Goal: Task Accomplishment & Management: Manage account settings

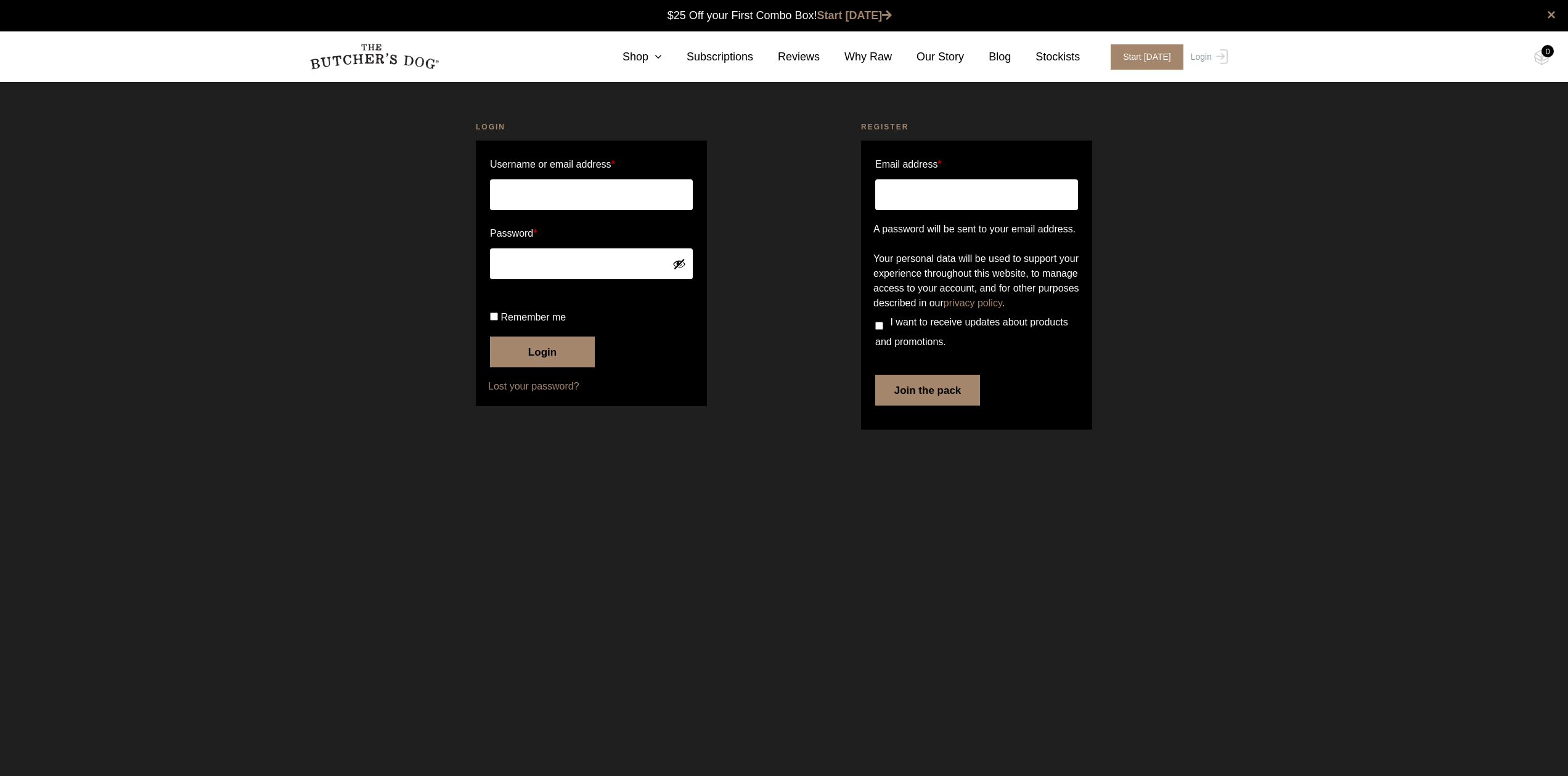
type input "davey.turner@icloud.com"
click at [547, 367] on button "Login" at bounding box center [542, 351] width 105 height 31
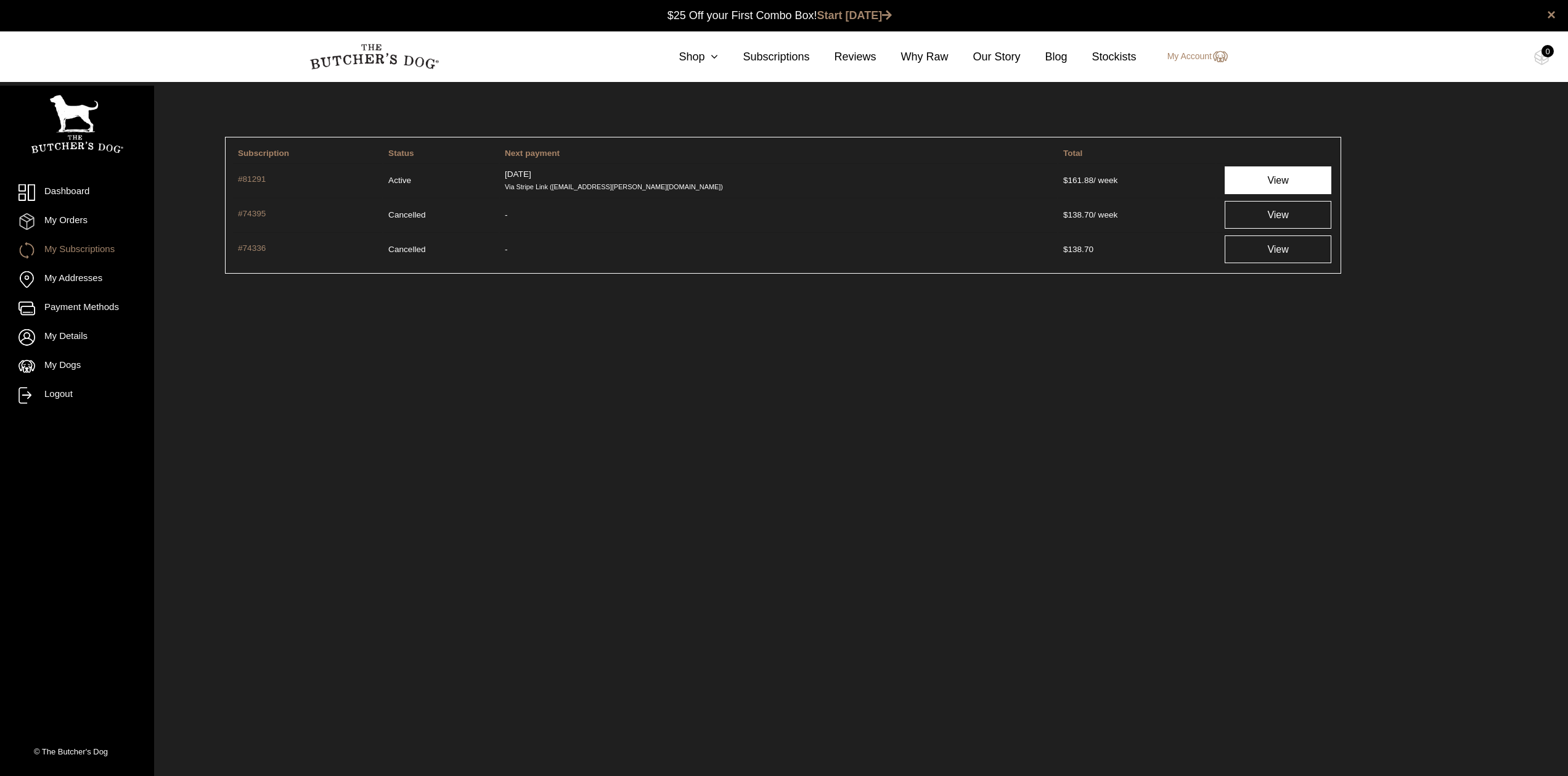
click at [1242, 178] on link "View" at bounding box center [1278, 180] width 106 height 28
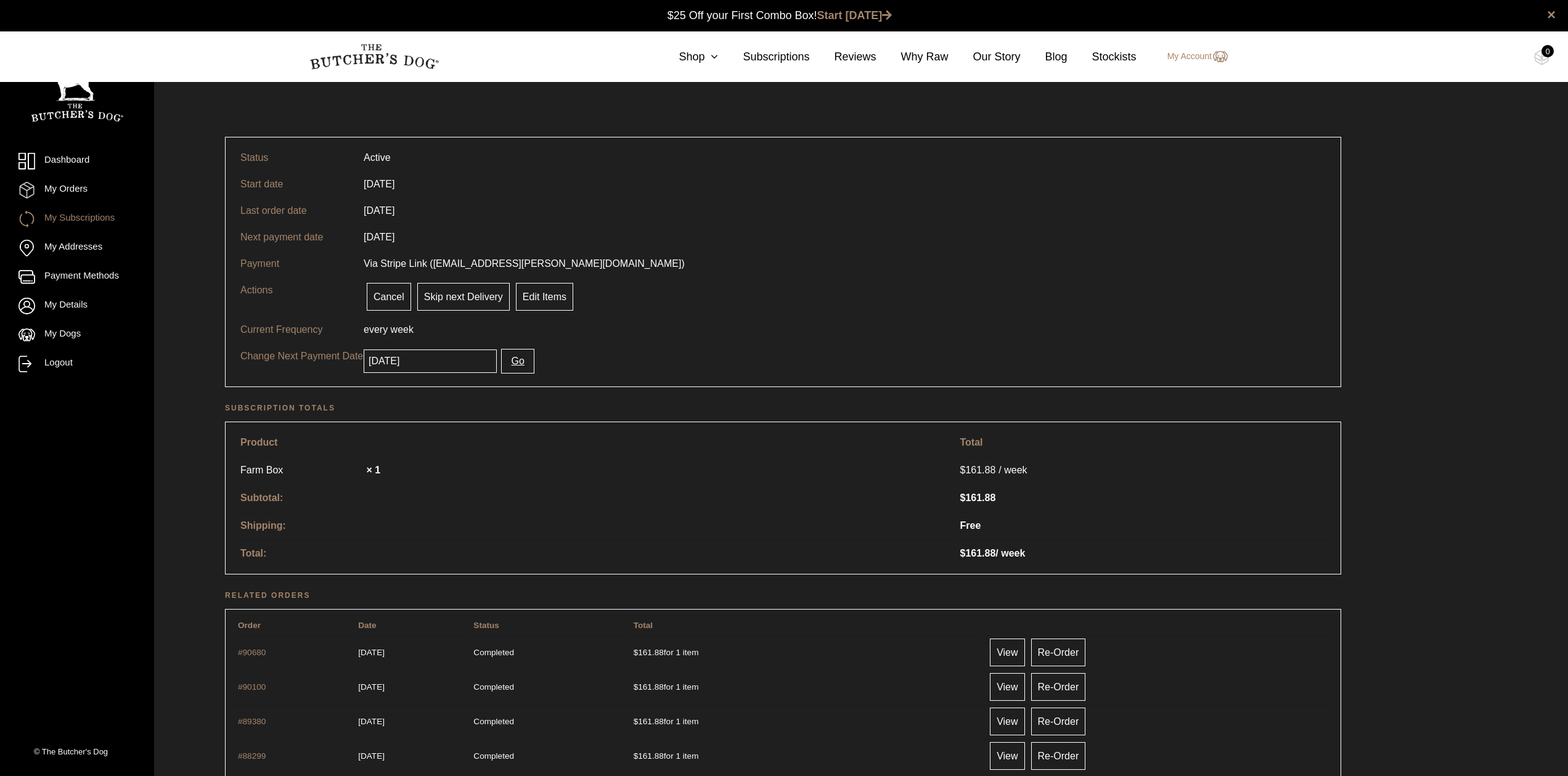
scroll to position [1, 0]
drag, startPoint x: 454, startPoint y: 290, endPoint x: 461, endPoint y: 289, distance: 7.1
click at [461, 289] on link "Skip next Delivery" at bounding box center [463, 296] width 93 height 28
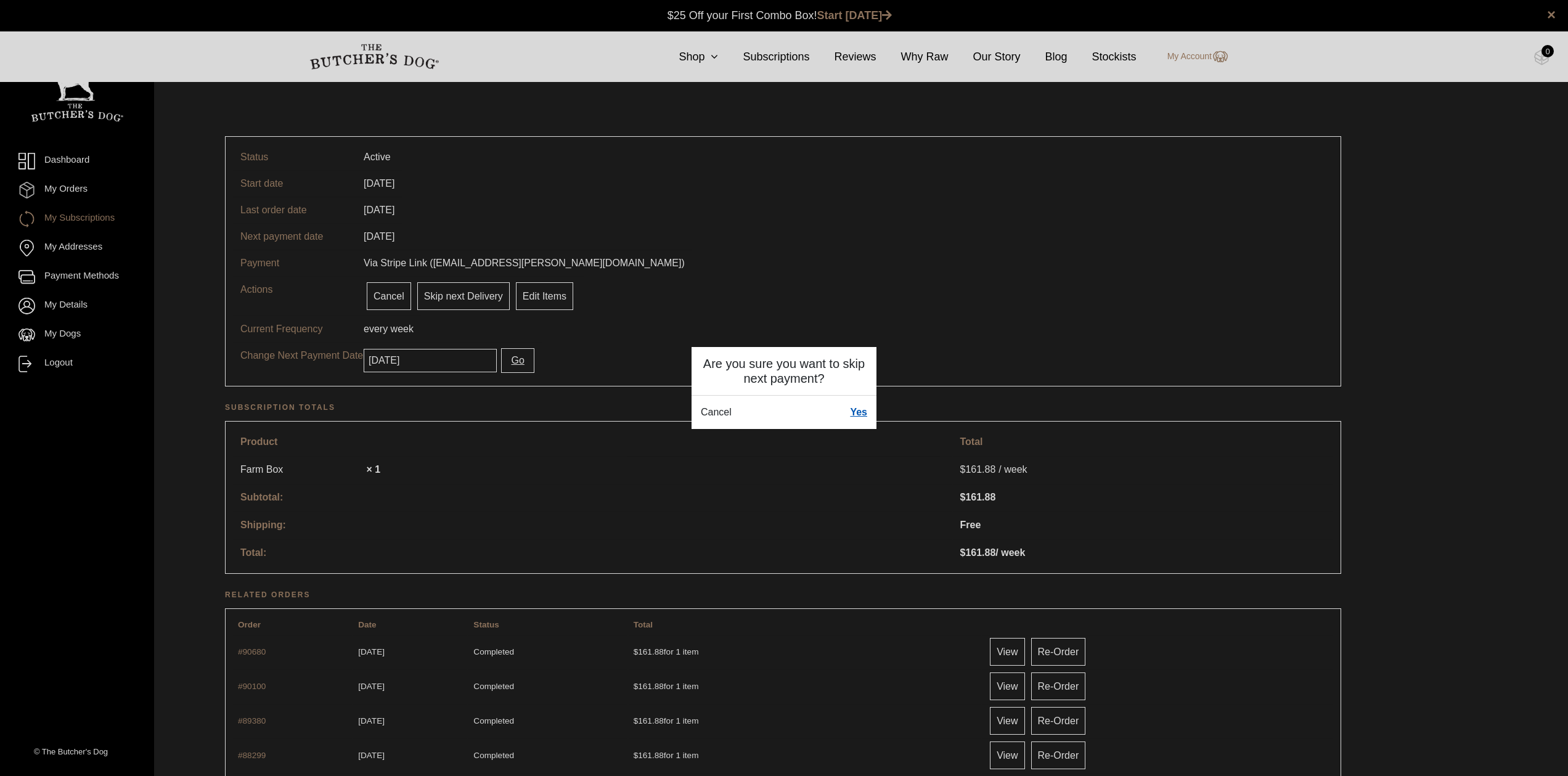
click at [864, 406] on link "Yes" at bounding box center [858, 412] width 17 height 14
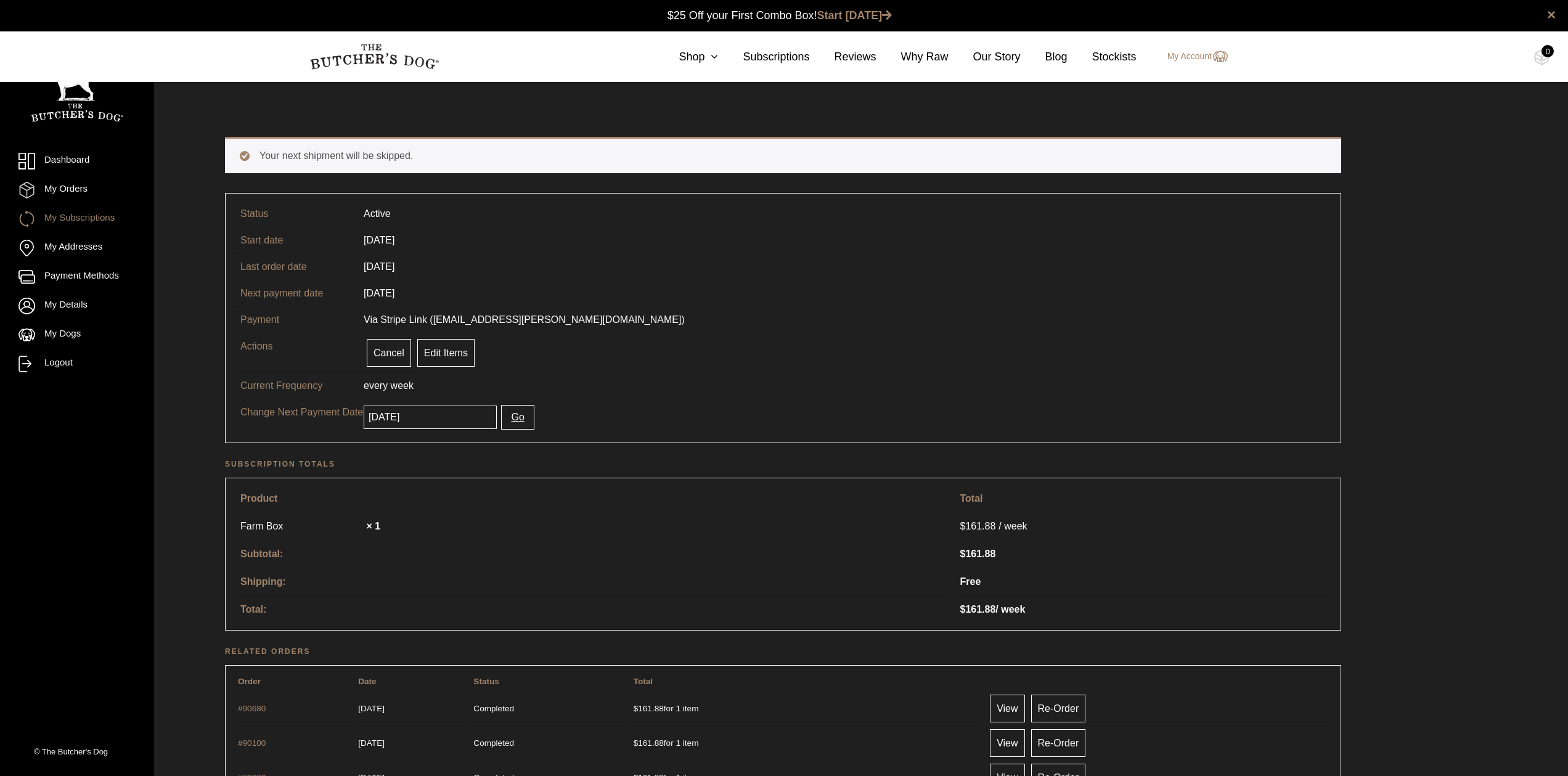
scroll to position [1, 0]
